Goal: Complete application form

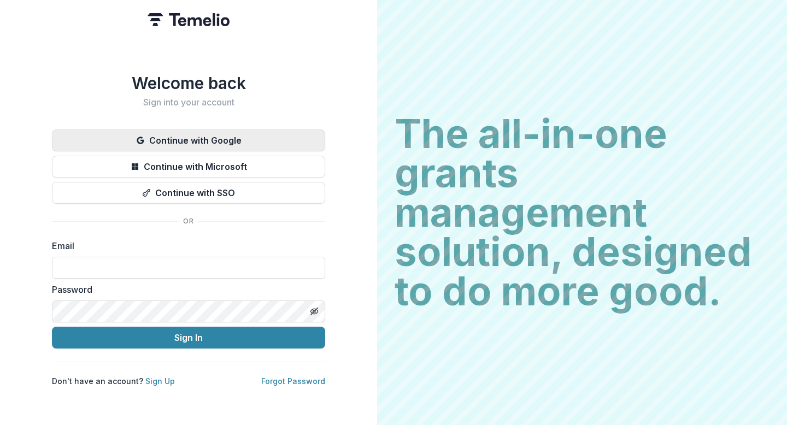
click at [250, 141] on button "Continue with Google" at bounding box center [188, 141] width 273 height 22
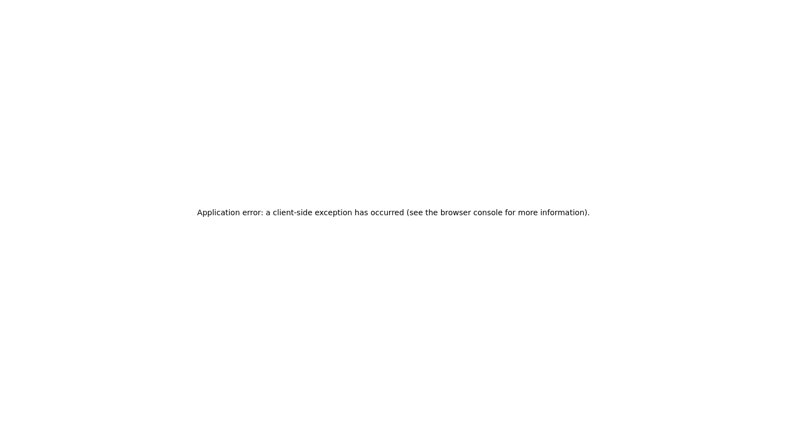
click at [411, 219] on h2 "Application error: a client-side exception has occurred (see the browser consol…" at bounding box center [393, 212] width 392 height 15
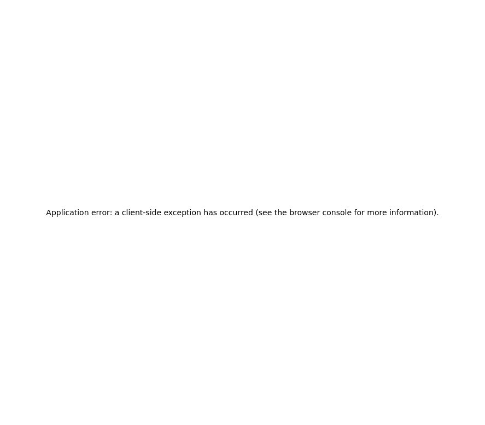
drag, startPoint x: 484, startPoint y: 177, endPoint x: 316, endPoint y: 198, distance: 169.6
click at [316, 198] on div "Application error: a client-side exception has occurred (see the browser consol…" at bounding box center [242, 212] width 485 height 425
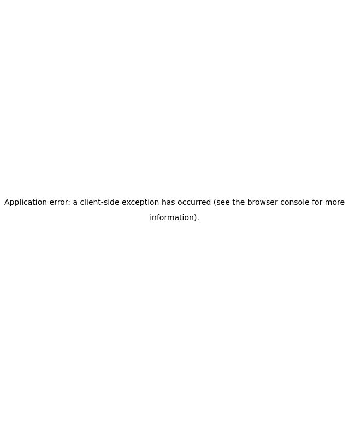
click at [207, 139] on div "Application error: a client-side exception has occurred (see the browser consol…" at bounding box center [174, 212] width 349 height 425
click at [283, 120] on div "Application error: a client-side exception has occurred (see the browser consol…" at bounding box center [174, 212] width 349 height 425
